Goal: Task Accomplishment & Management: Use online tool/utility

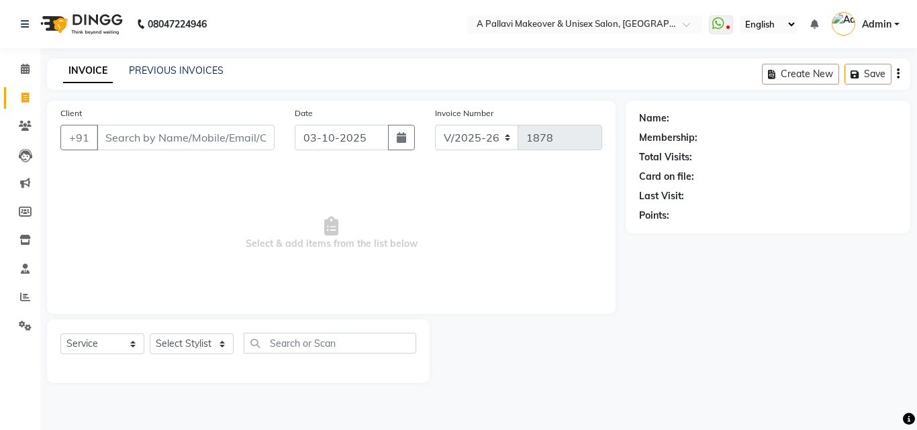
select select "3573"
select select "service"
click at [109, 140] on input "Client" at bounding box center [186, 138] width 178 height 26
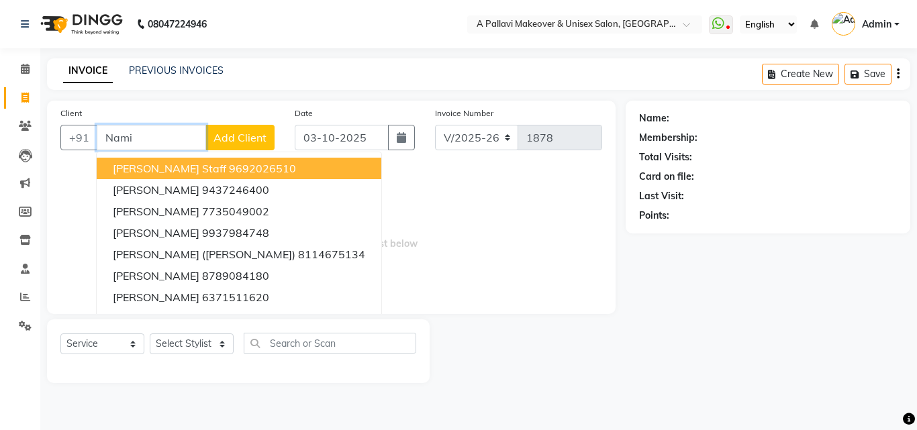
type input "Nami"
click at [158, 67] on link "PREVIOUS INVOICES" at bounding box center [176, 70] width 95 height 12
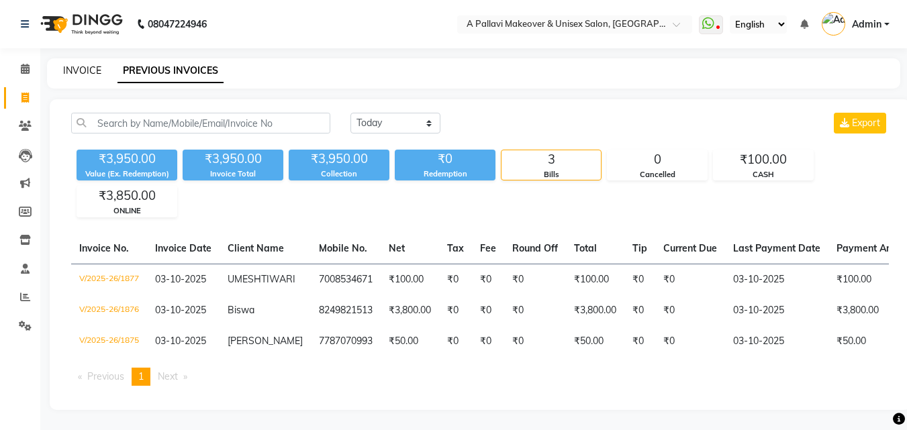
click at [84, 68] on link "INVOICE" at bounding box center [82, 70] width 38 height 12
select select "service"
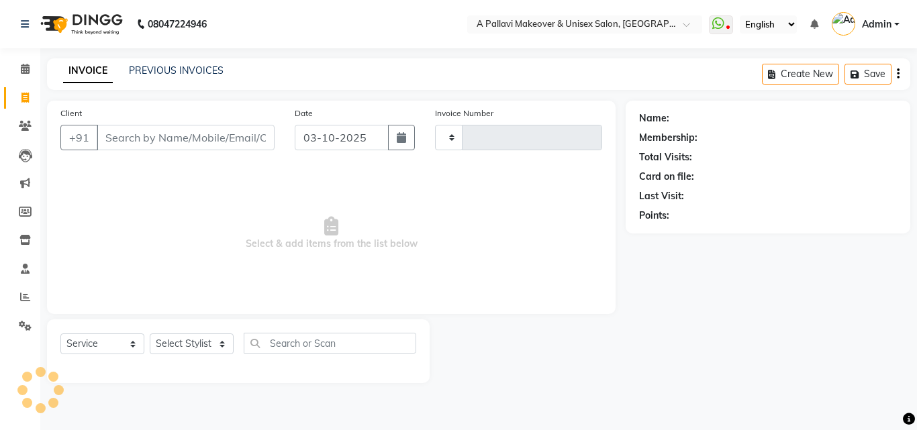
type input "1878"
select select "3573"
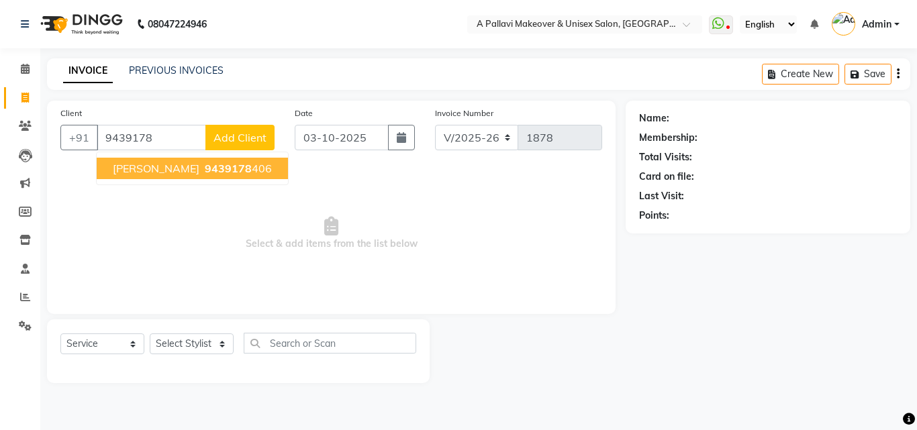
click at [205, 173] on span "9439178" at bounding box center [228, 168] width 47 height 13
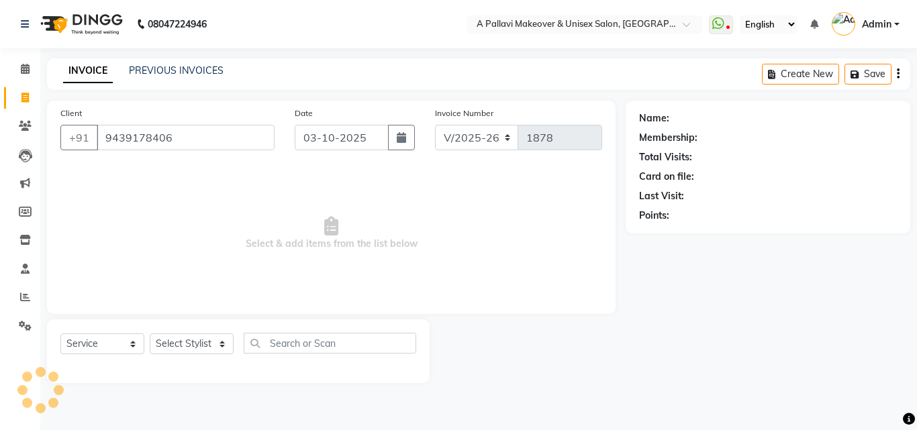
type input "9439178406"
select select "1: Object"
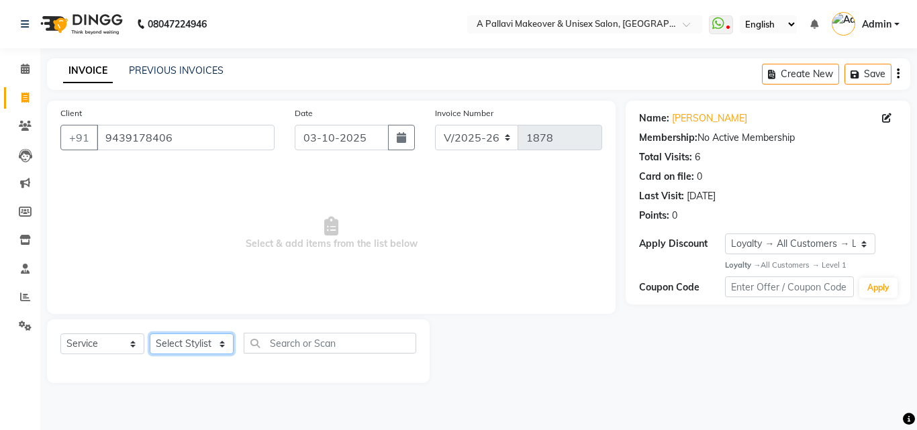
click at [210, 349] on select "Select Stylist [PERSON_NAME] A PALLAVI Archana [PERSON_NAME] [PERSON_NAME] [PER…" at bounding box center [192, 344] width 84 height 21
select select "54224"
click at [150, 334] on select "Select Stylist [PERSON_NAME] A PALLAVI Archana [PERSON_NAME] [PERSON_NAME] [PER…" at bounding box center [192, 344] width 84 height 21
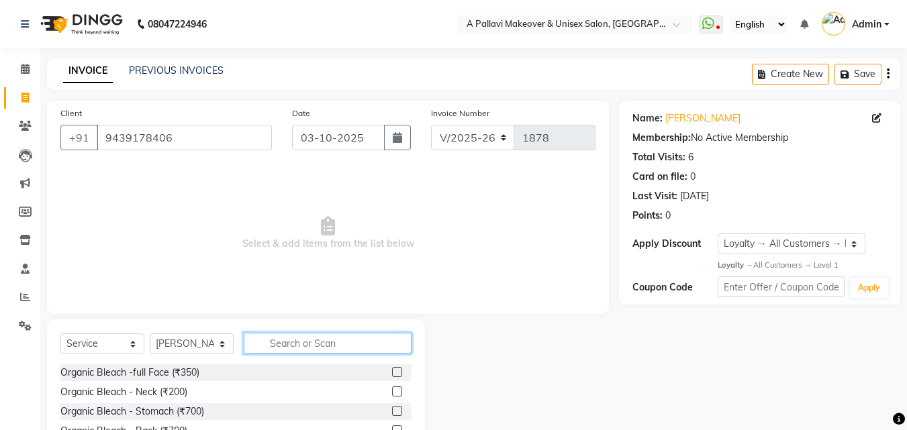
click at [286, 341] on input "text" at bounding box center [328, 343] width 168 height 21
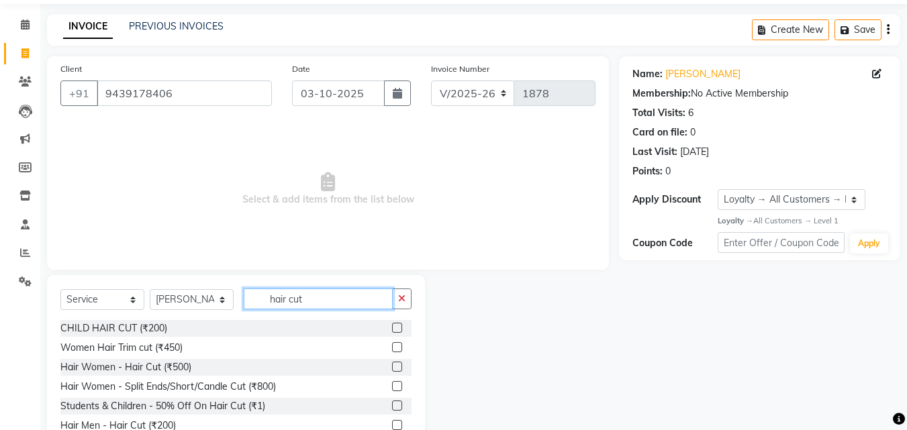
scroll to position [107, 0]
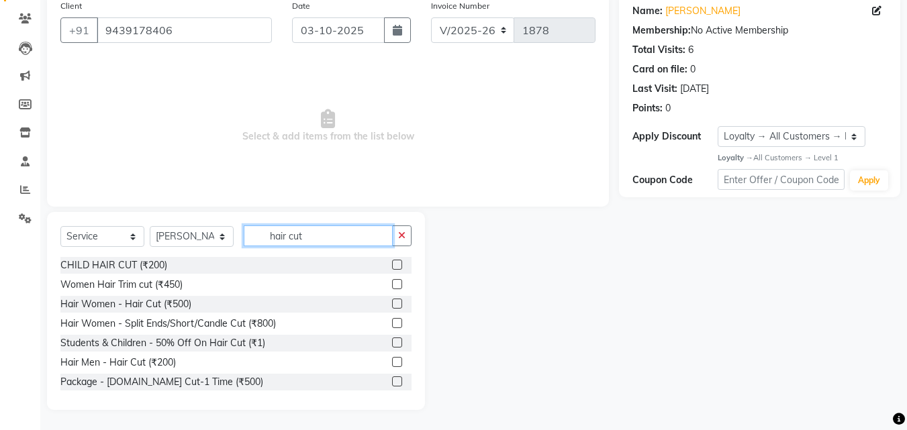
type input "hair cut"
click at [392, 361] on label at bounding box center [397, 362] width 10 height 10
click at [392, 361] on input "checkbox" at bounding box center [396, 363] width 9 height 9
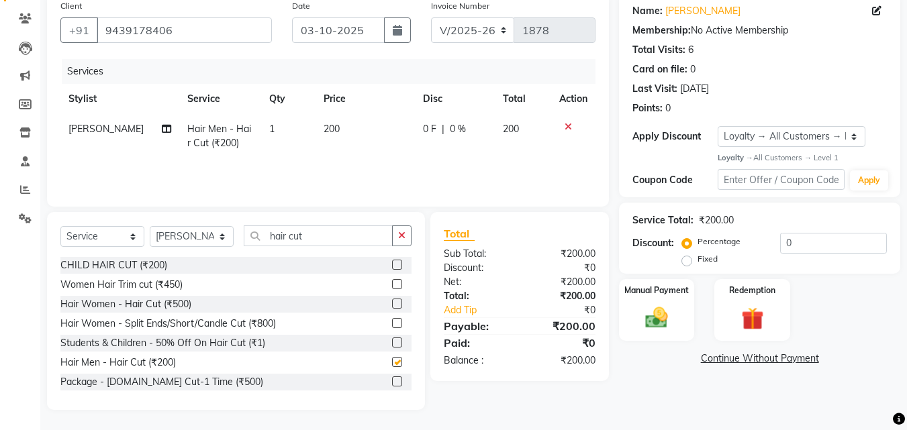
checkbox input "false"
click at [673, 312] on img at bounding box center [657, 318] width 38 height 27
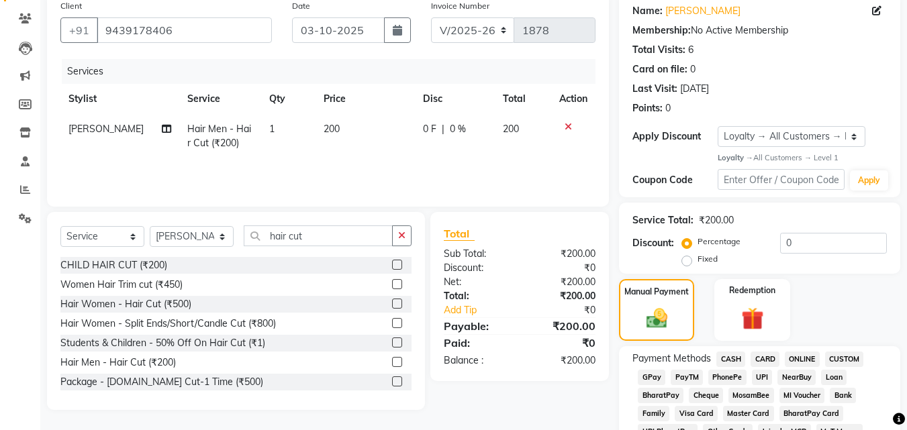
click at [735, 359] on span "CASH" at bounding box center [730, 359] width 29 height 15
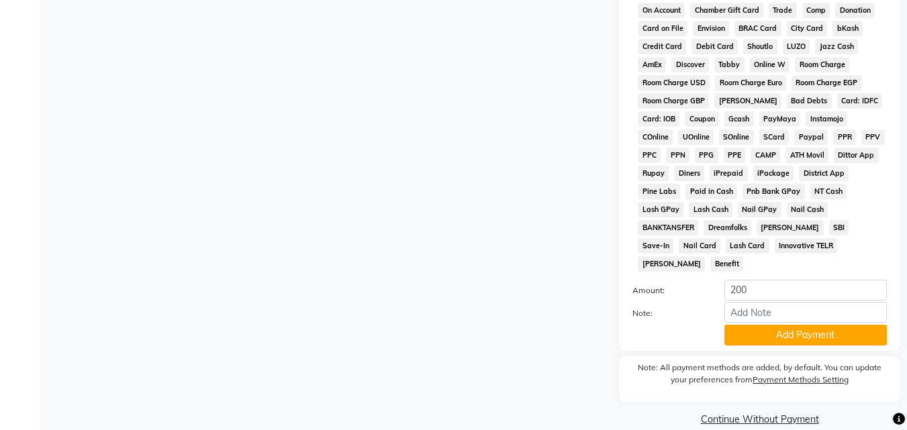
scroll to position [639, 0]
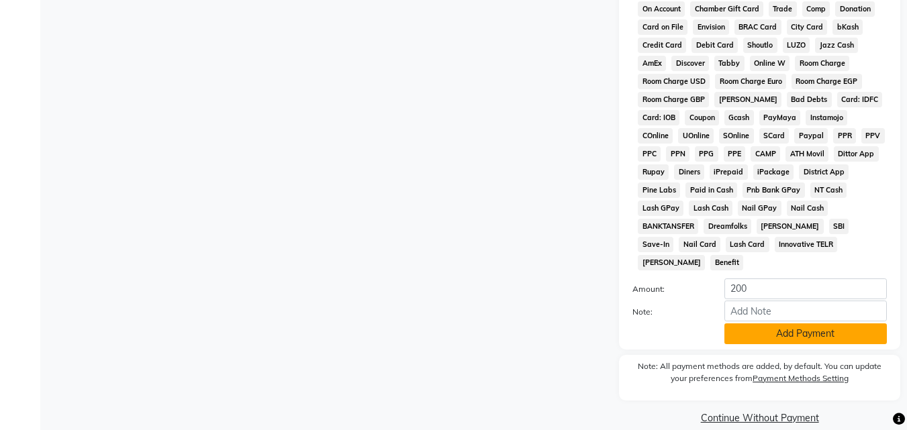
click at [763, 324] on button "Add Payment" at bounding box center [806, 334] width 162 height 21
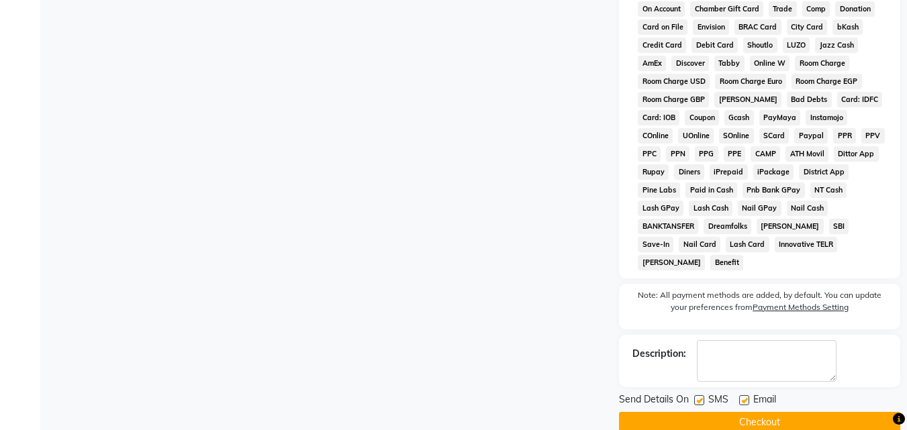
click at [760, 412] on button "Checkout" at bounding box center [759, 422] width 281 height 21
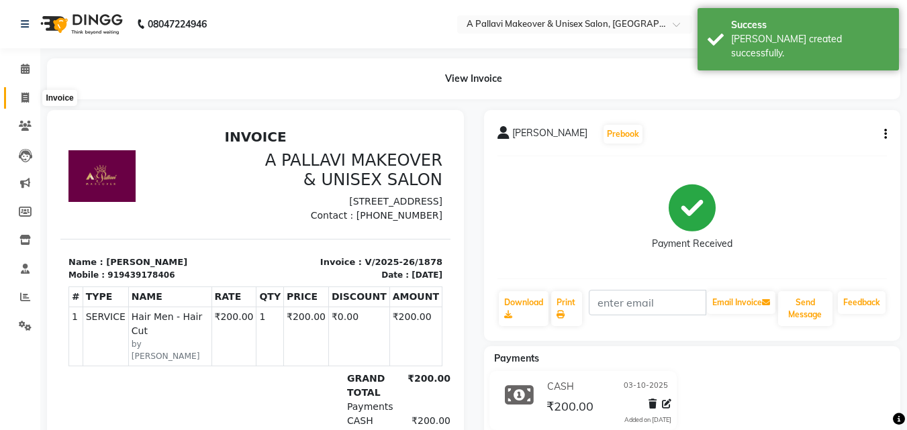
click at [22, 95] on icon at bounding box center [24, 98] width 7 height 10
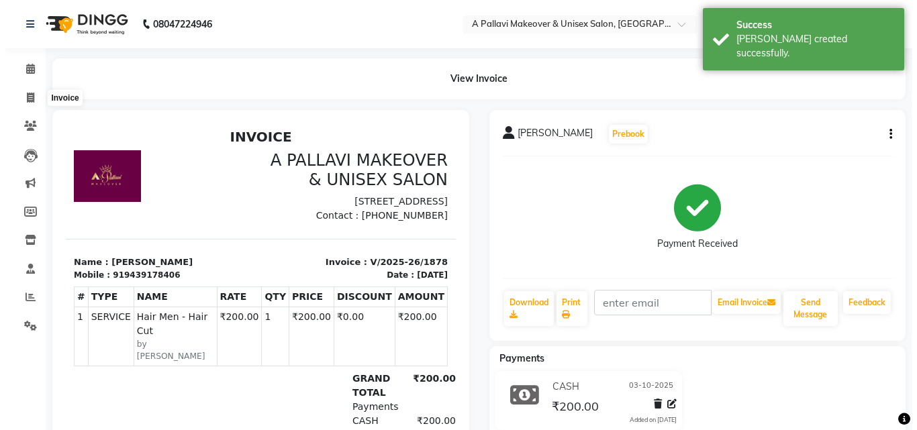
select select "service"
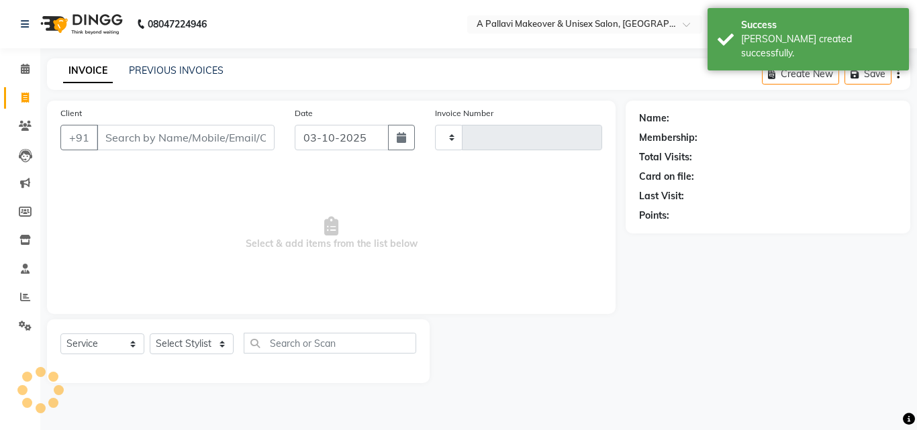
type input "1879"
select select "3573"
